Goal: Navigation & Orientation: Find specific page/section

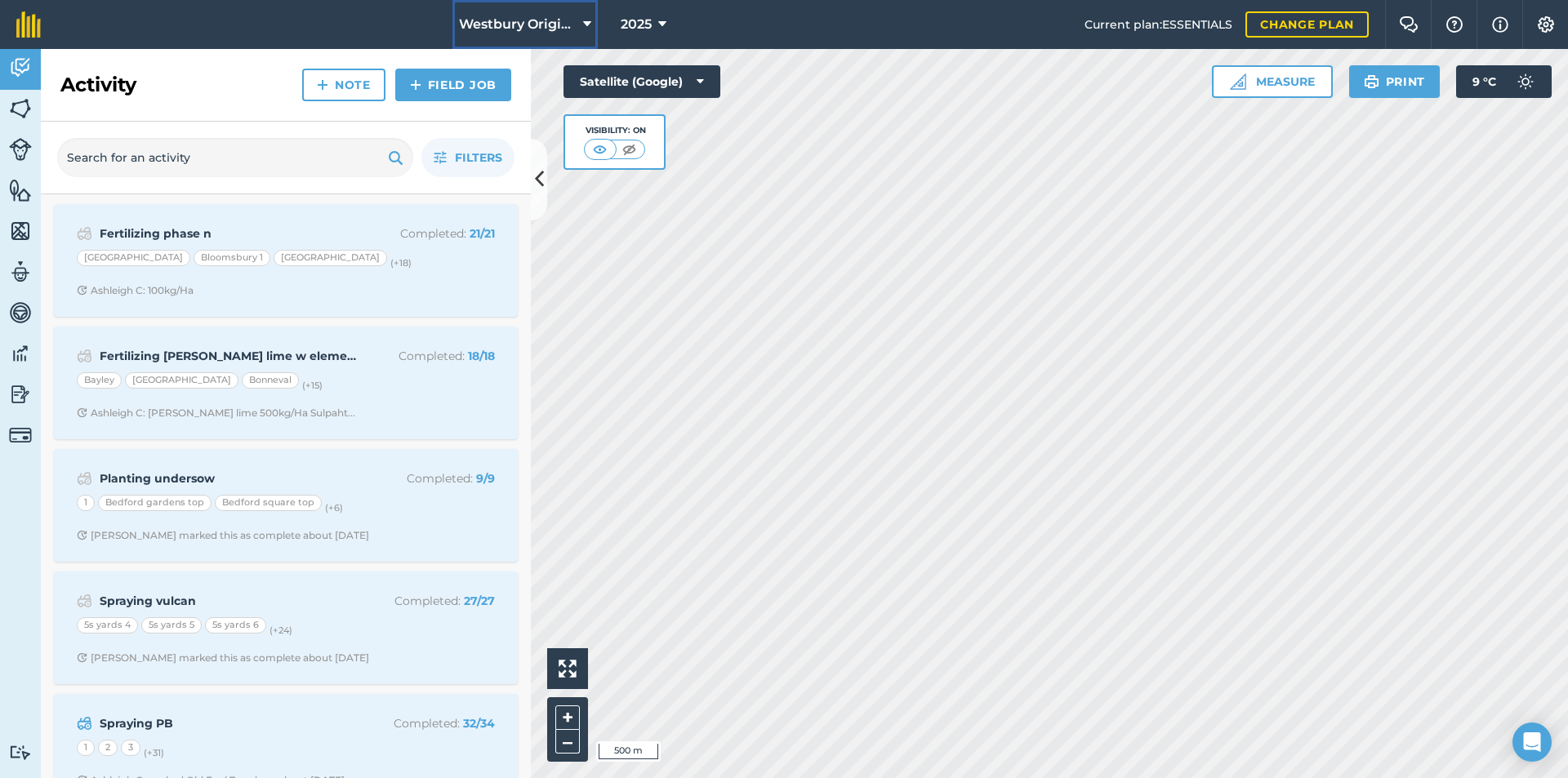
click at [588, 21] on icon at bounding box center [587, 24] width 8 height 20
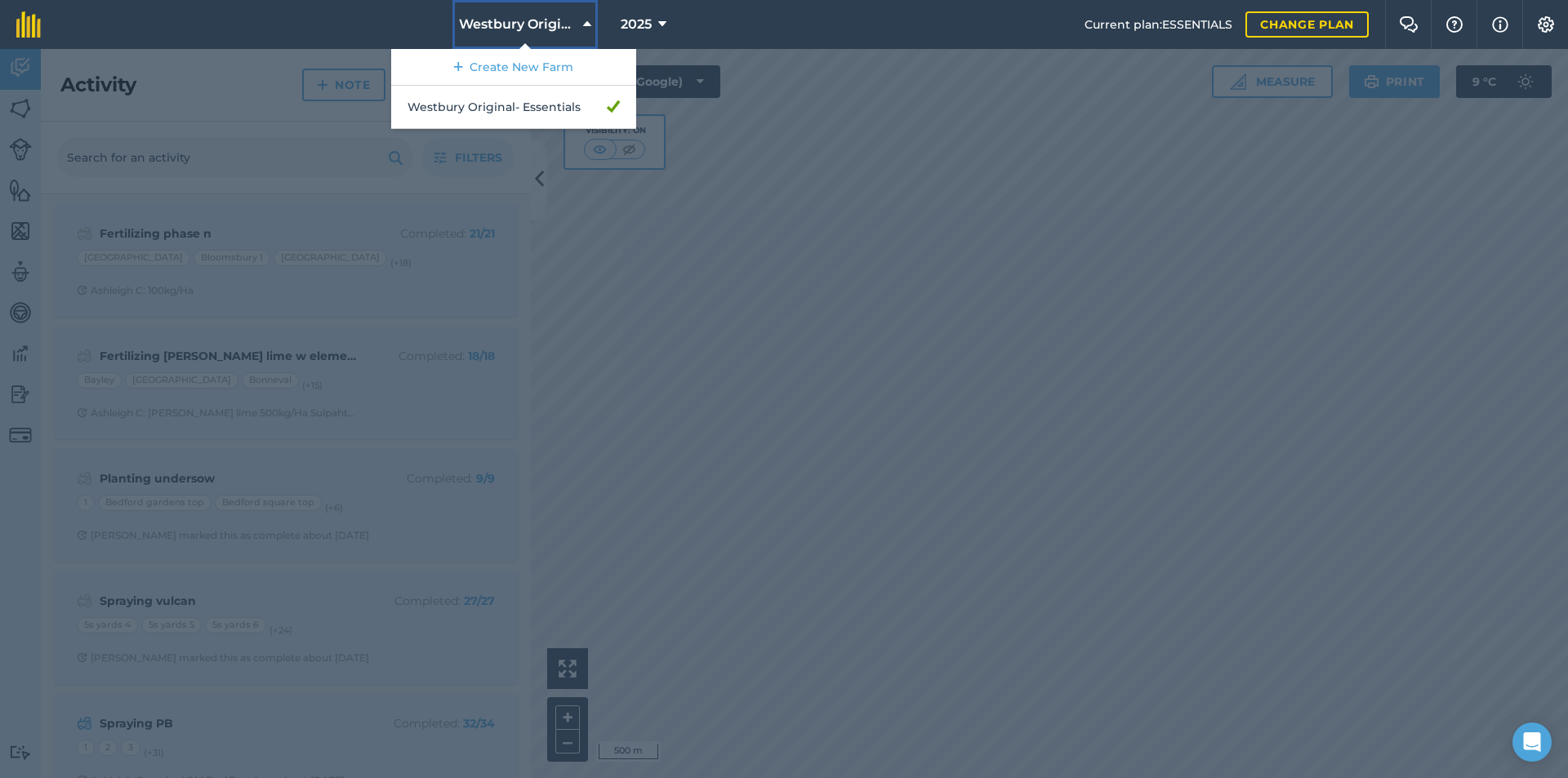
click at [588, 21] on icon at bounding box center [587, 24] width 8 height 20
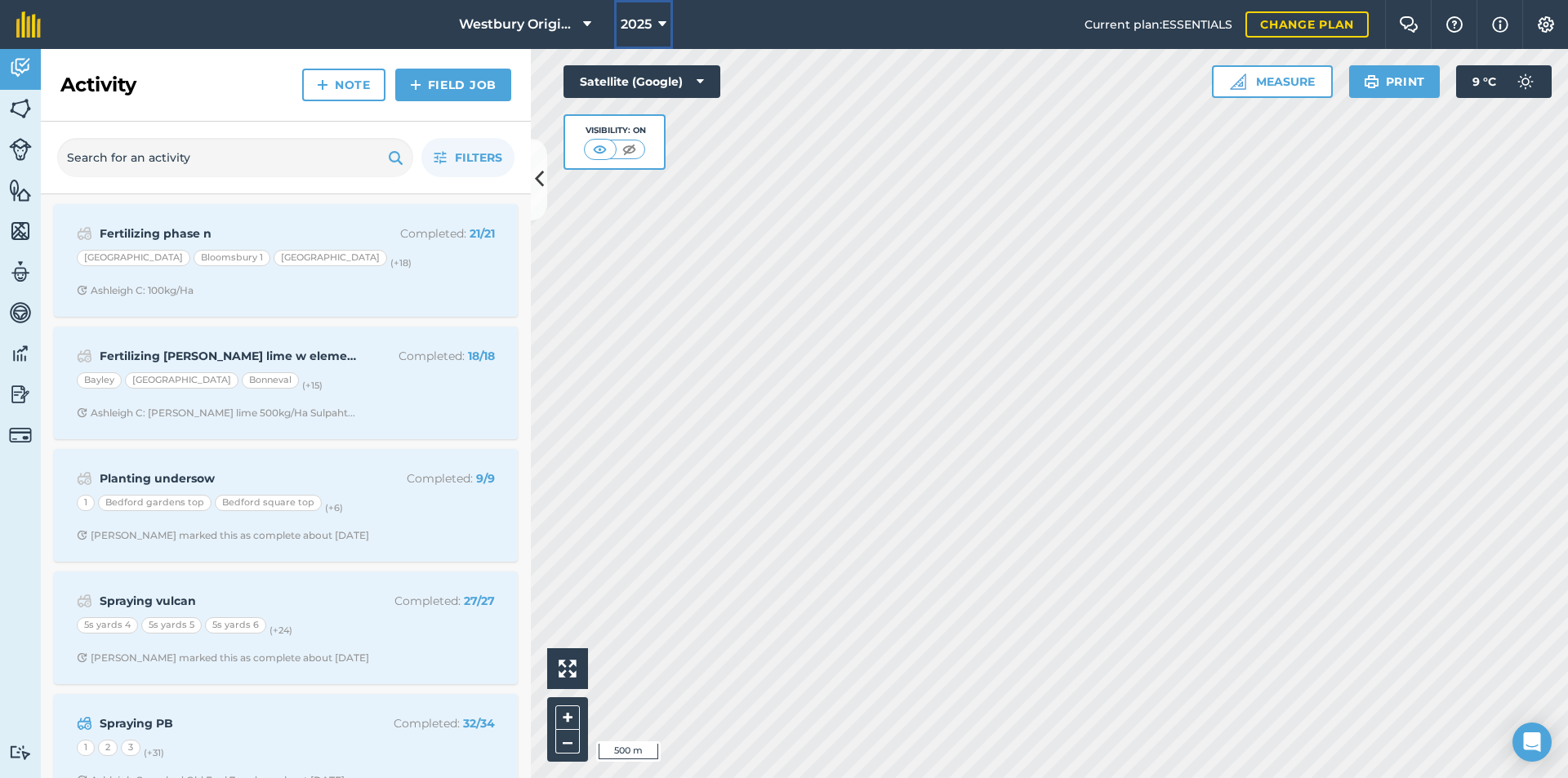
click at [660, 22] on icon at bounding box center [662, 24] width 8 height 20
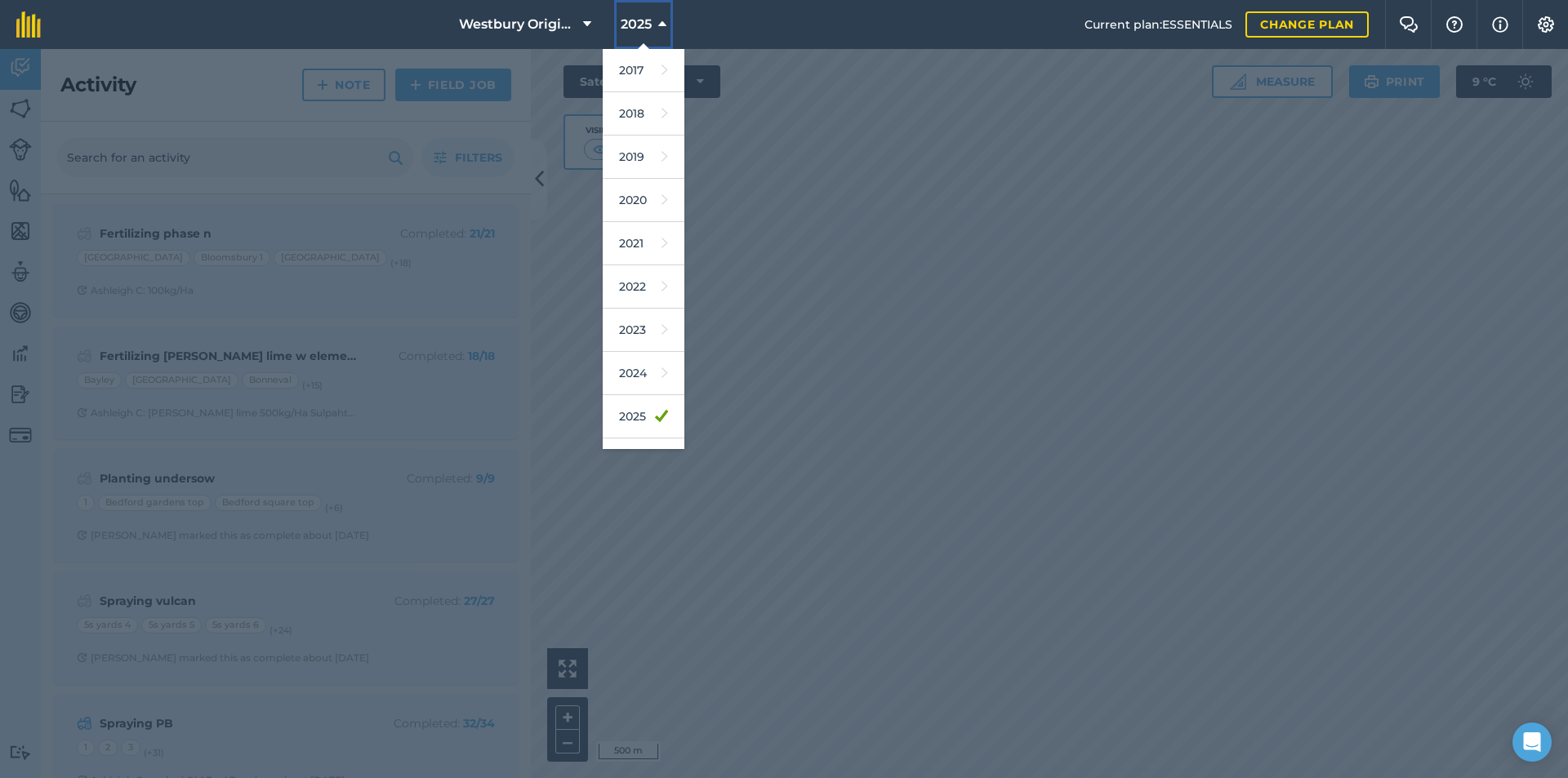
click at [660, 22] on icon at bounding box center [662, 24] width 8 height 20
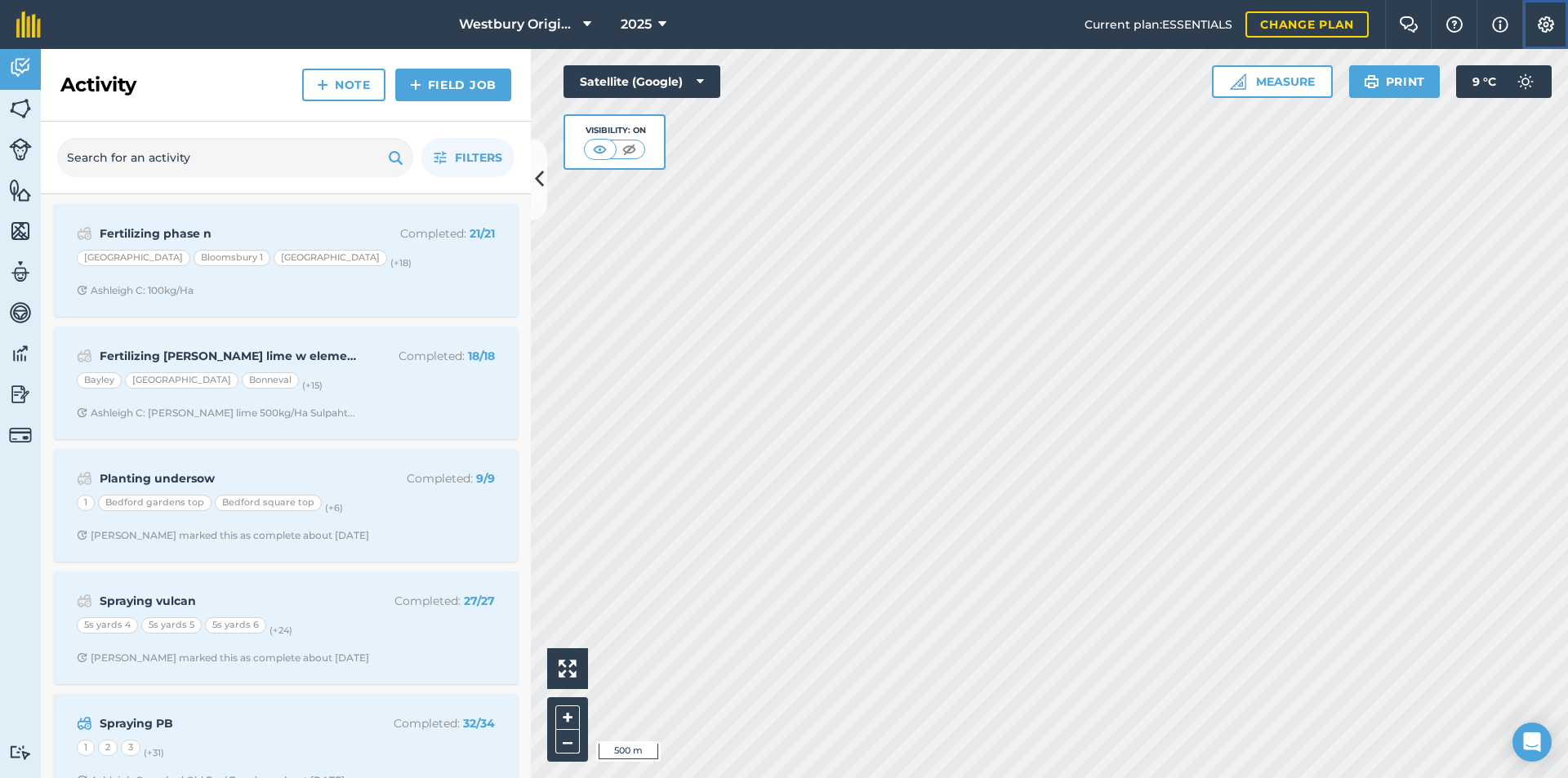
click at [1546, 22] on img at bounding box center [1546, 24] width 20 height 16
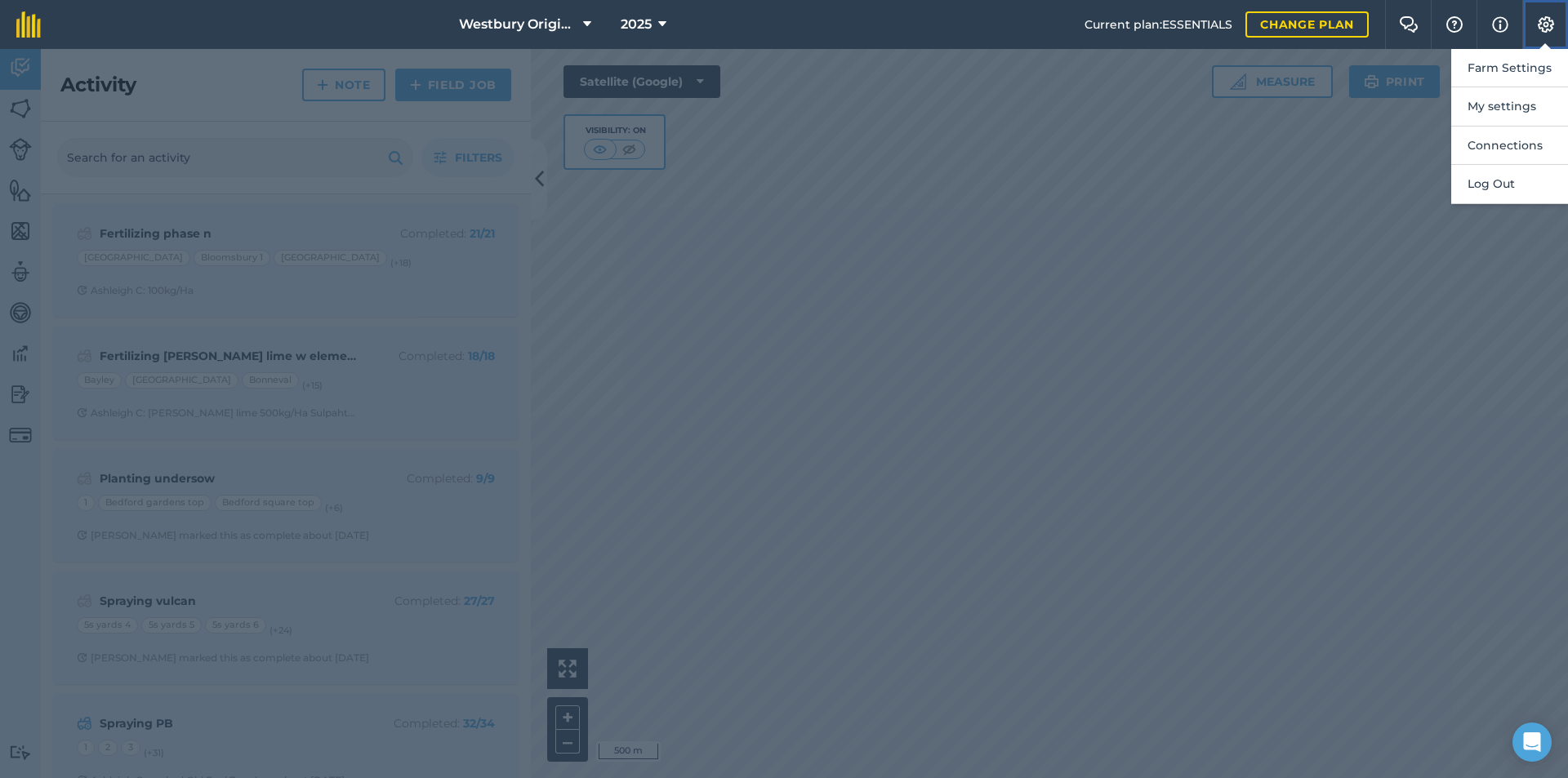
click at [1546, 22] on img at bounding box center [1546, 24] width 20 height 16
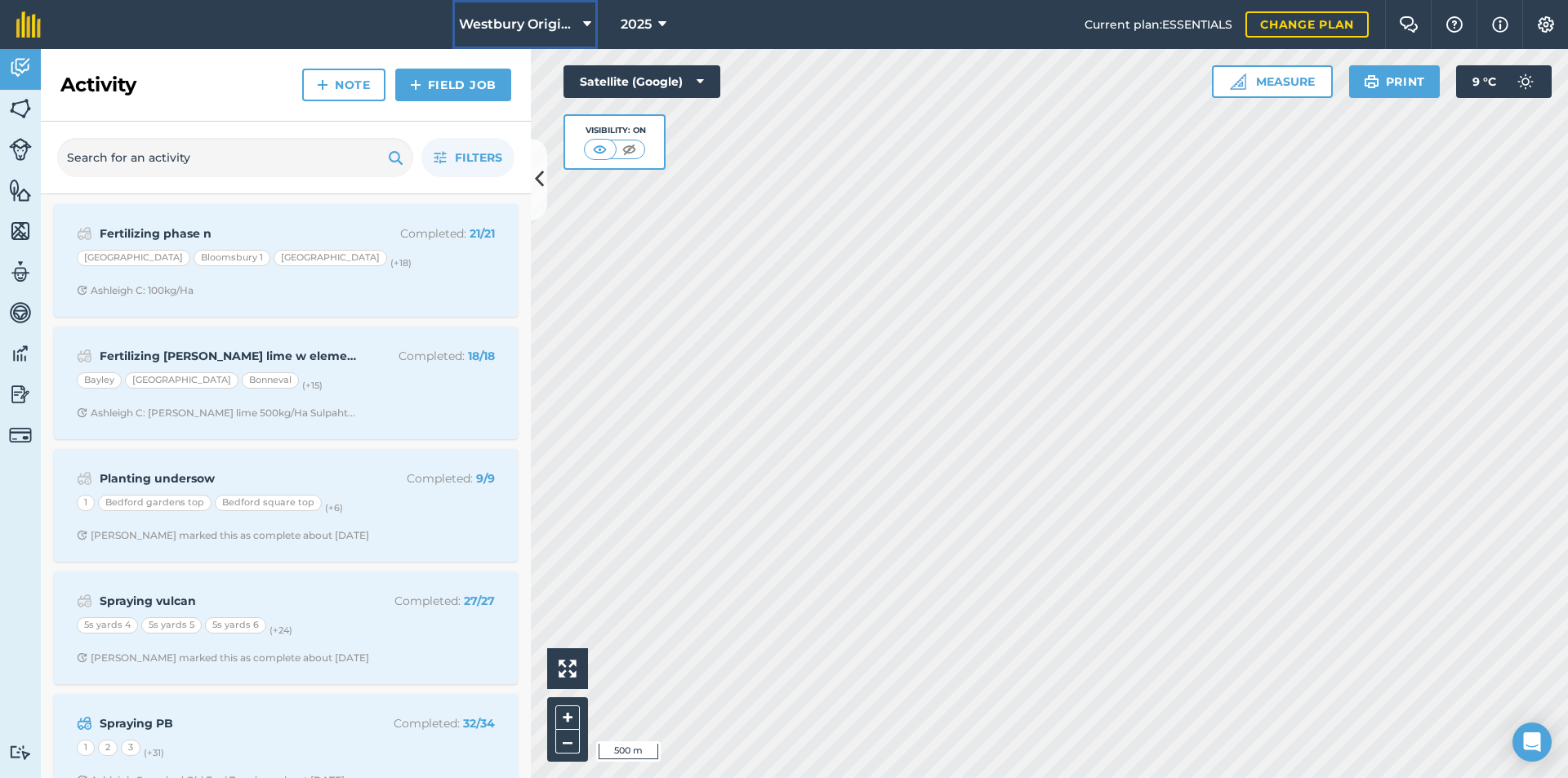
click at [576, 20] on button "Westbury Original" at bounding box center [525, 24] width 146 height 49
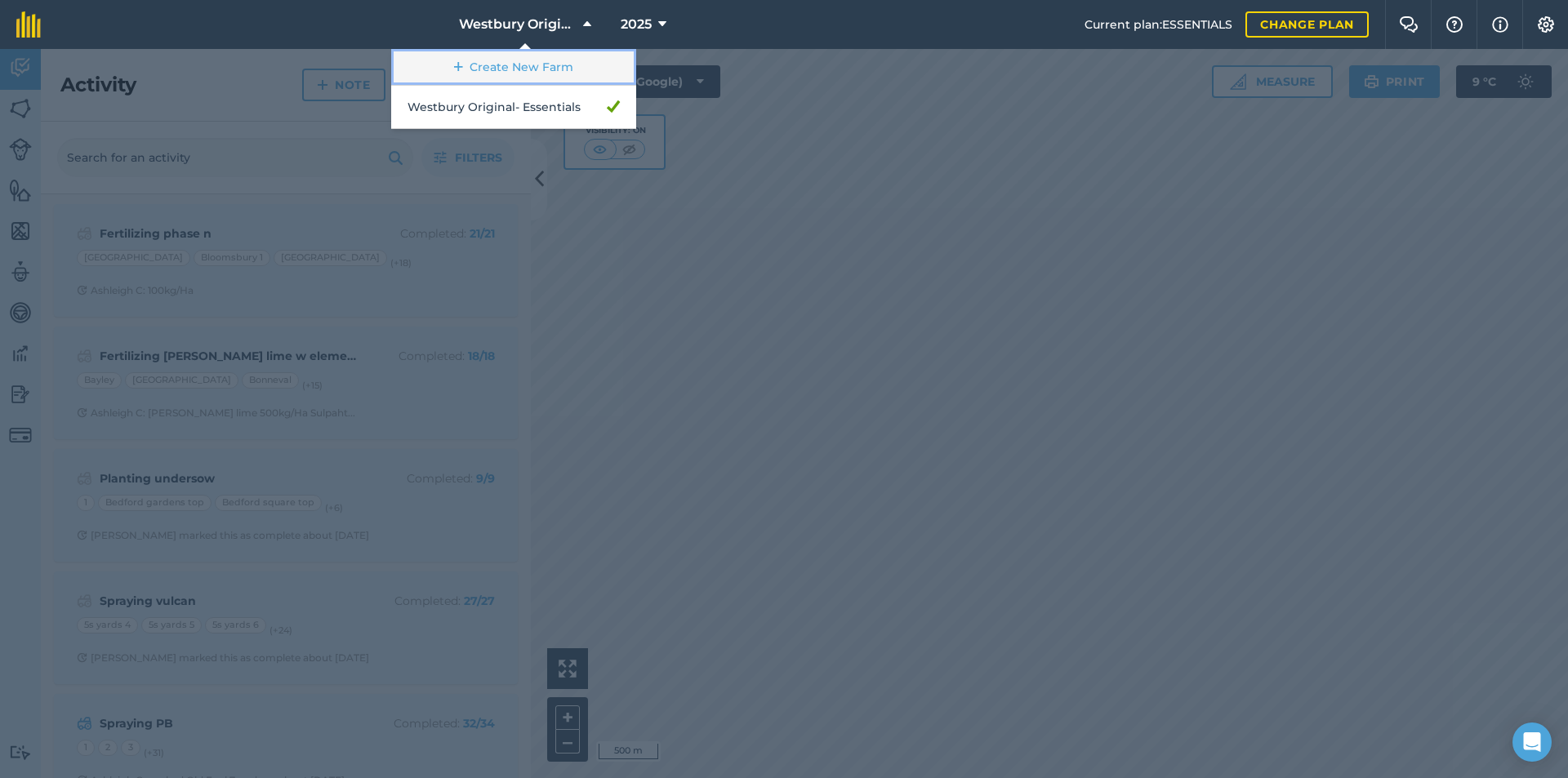
click at [535, 66] on link "Create New Farm" at bounding box center [513, 68] width 245 height 36
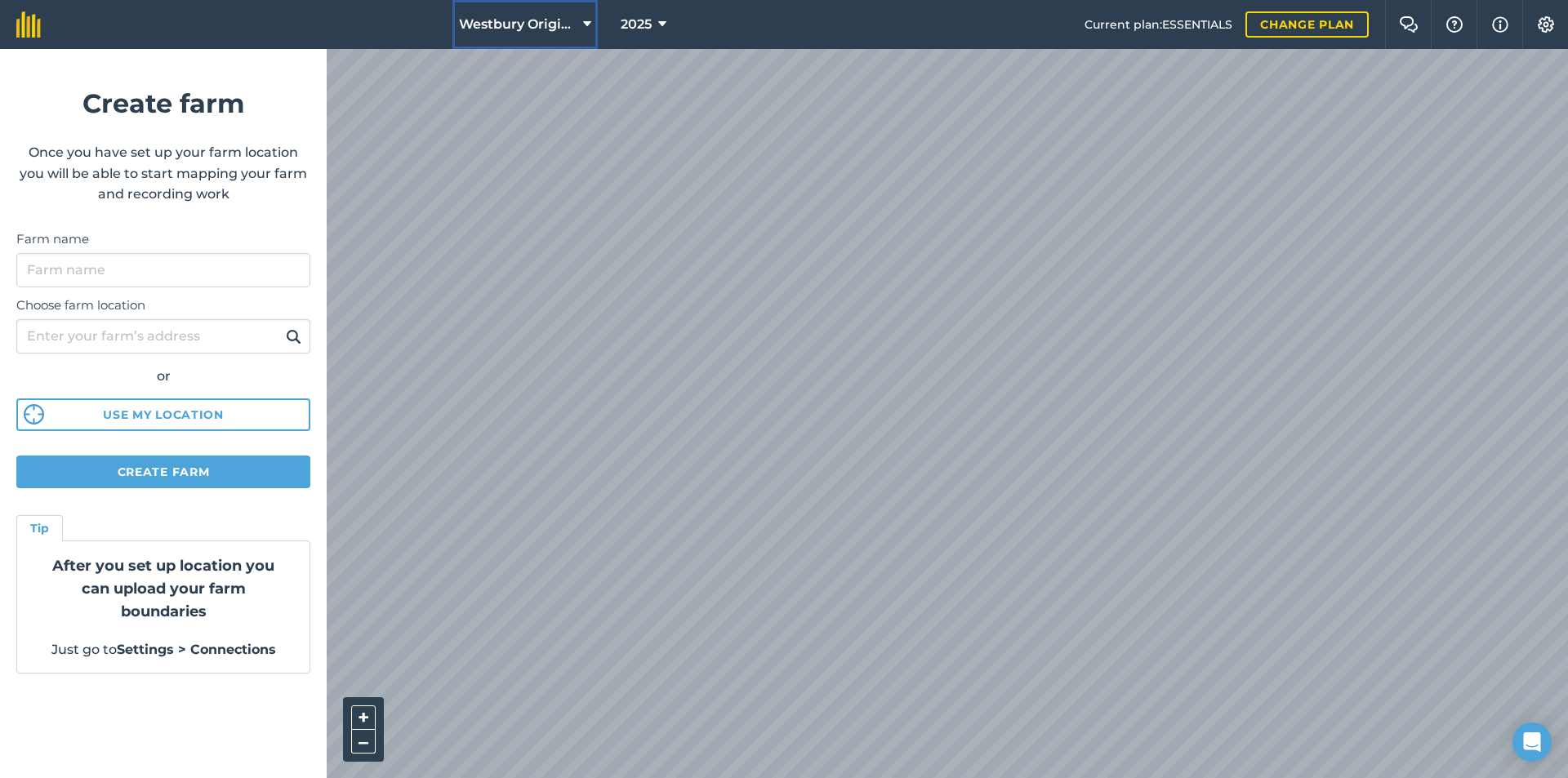
click at [583, 18] on icon at bounding box center [587, 24] width 8 height 20
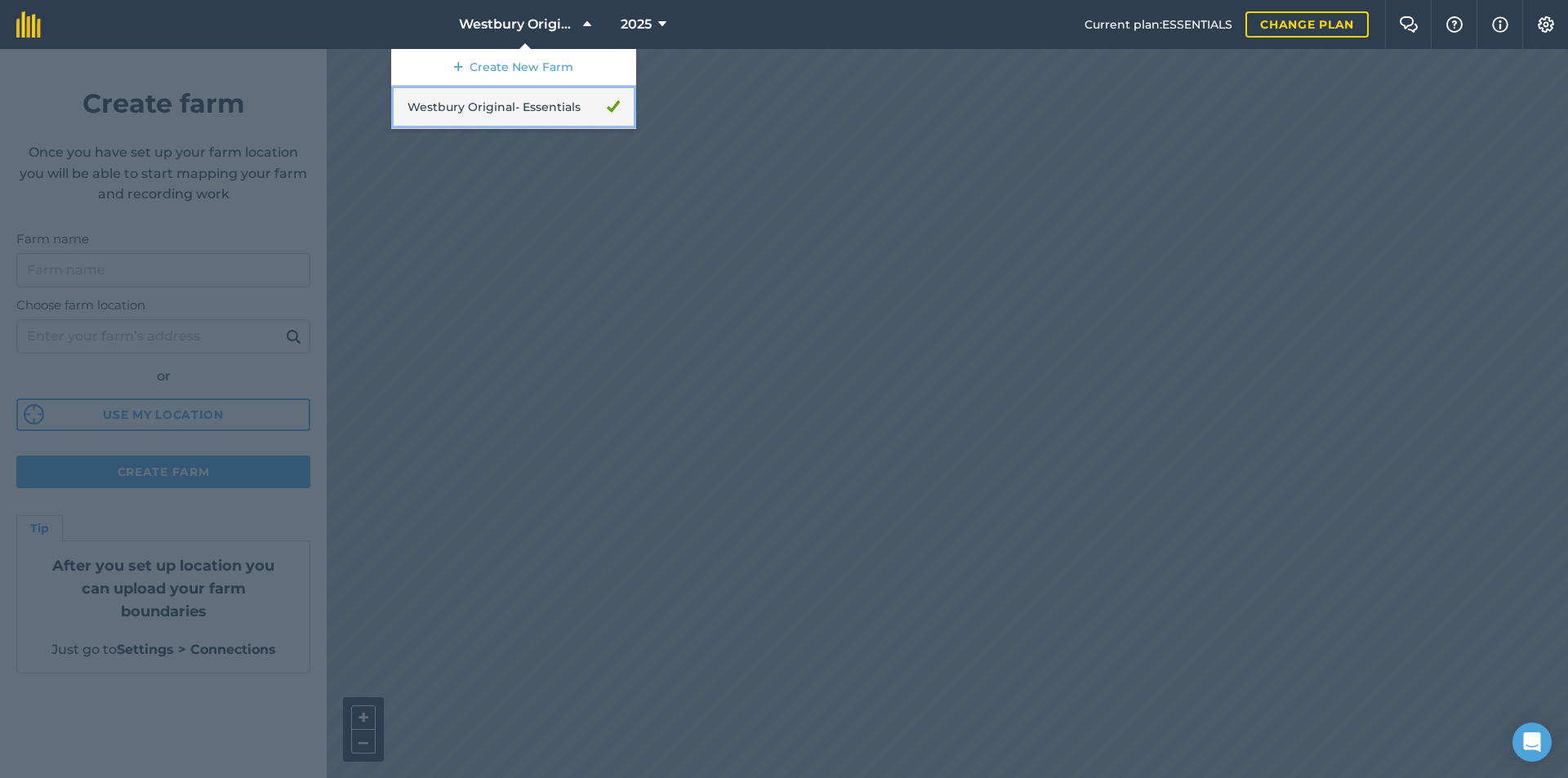
click at [446, 100] on link "Westbury Original - Essentials" at bounding box center [513, 107] width 245 height 43
